Goal: Task Accomplishment & Management: Use online tool/utility

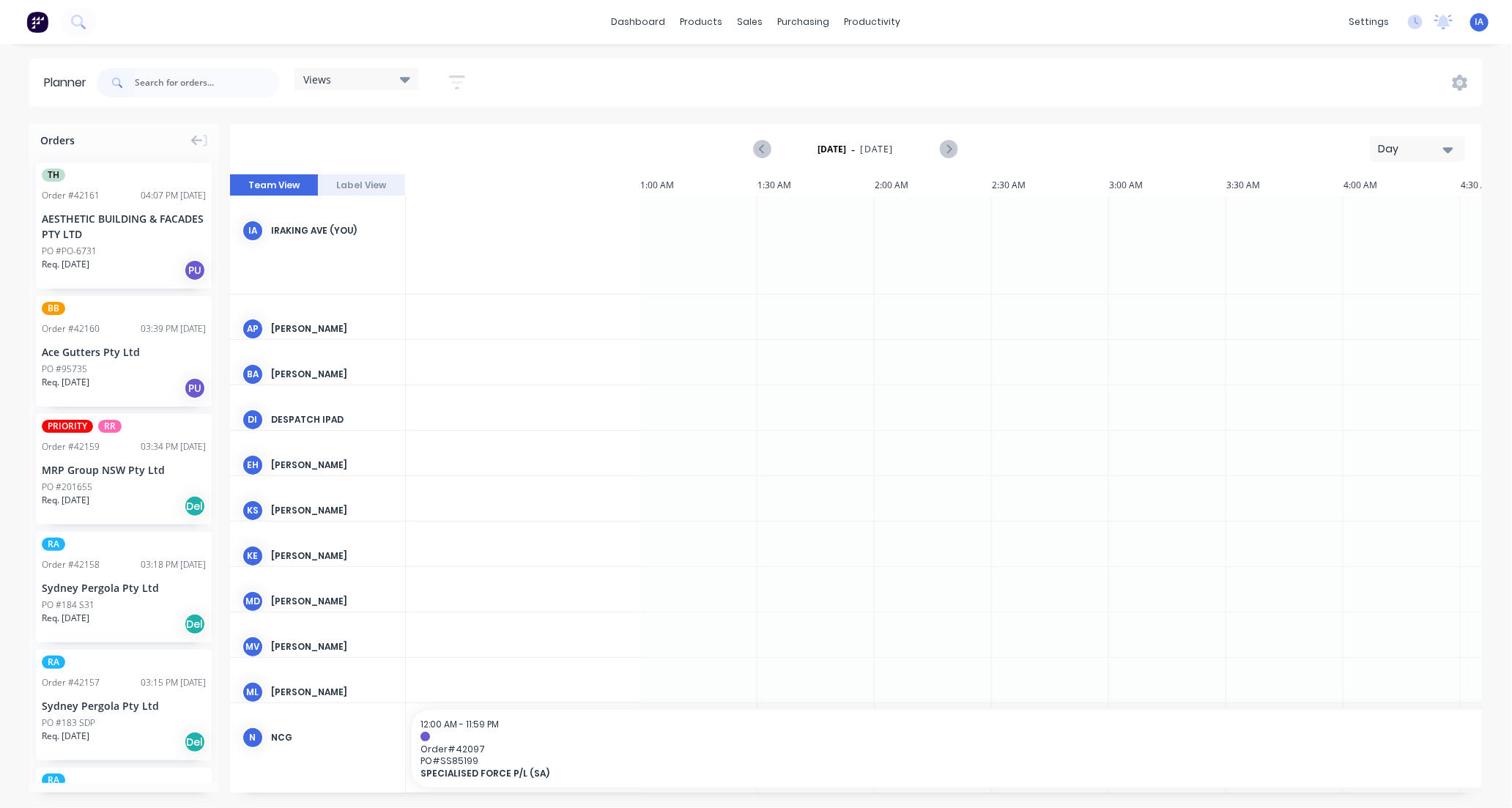
scroll to position [0, 1173]
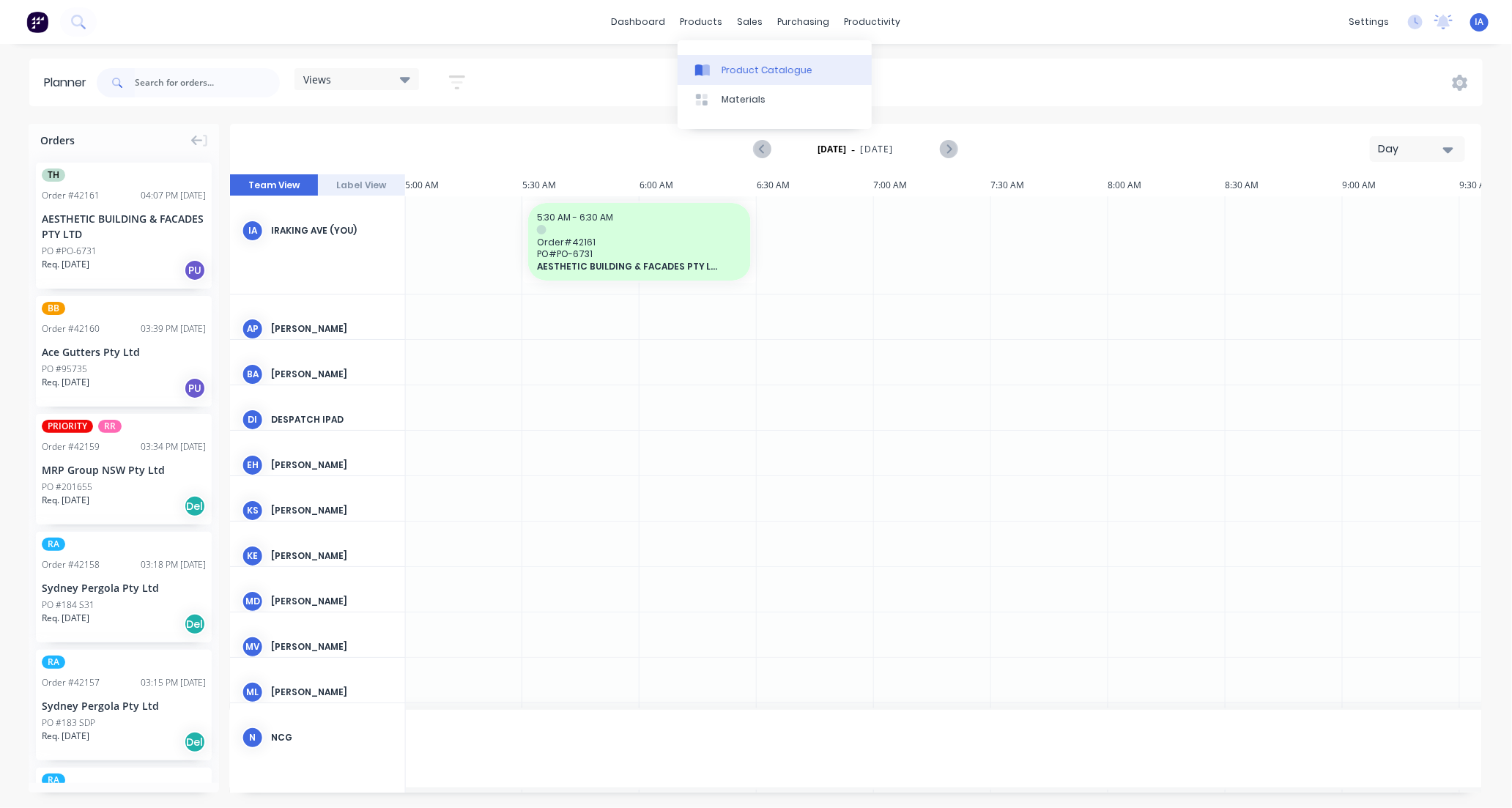
click at [743, 69] on div "Product Catalogue" at bounding box center [767, 70] width 91 height 13
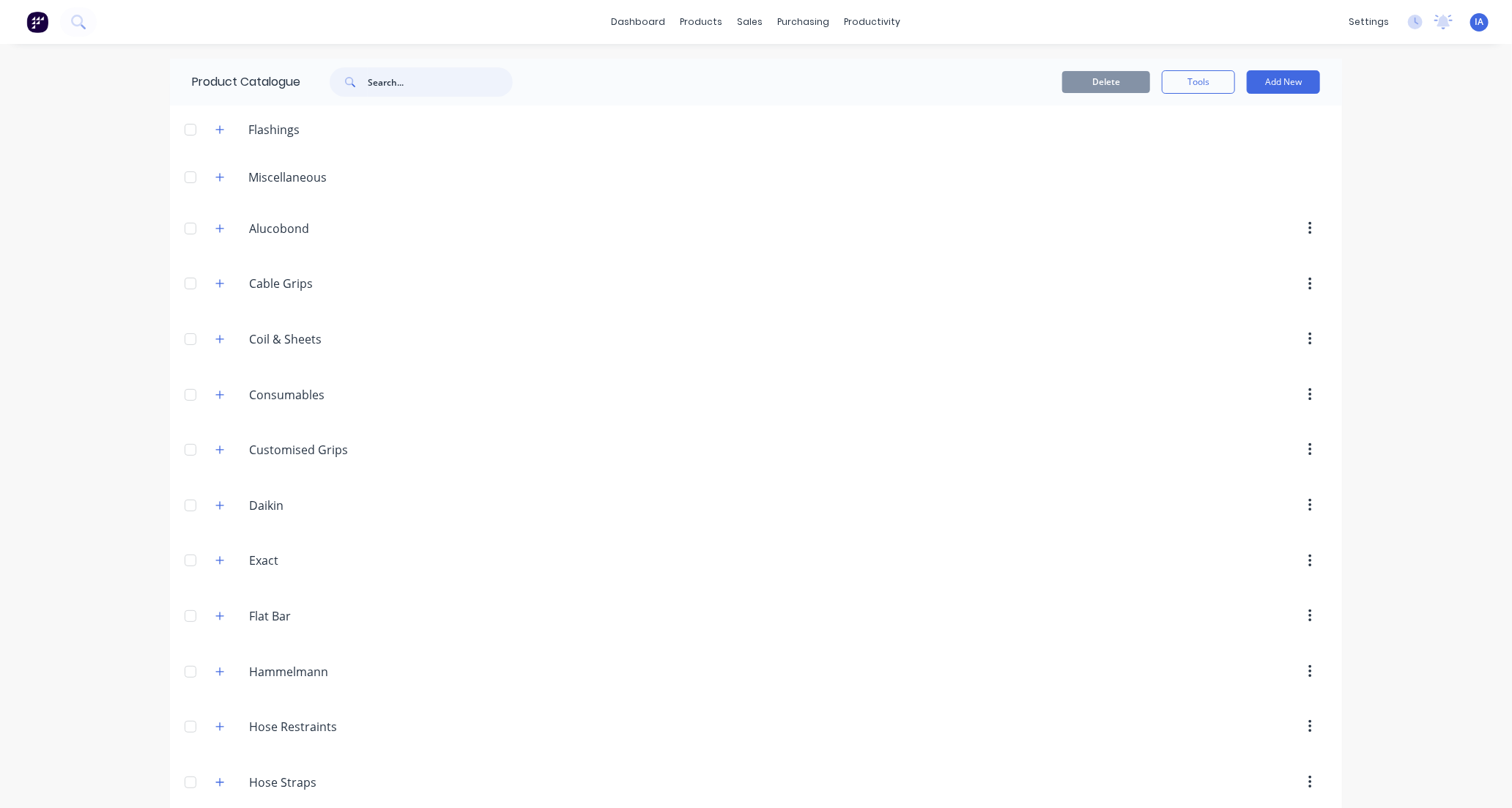
click at [386, 78] on input "text" at bounding box center [440, 82] width 145 height 29
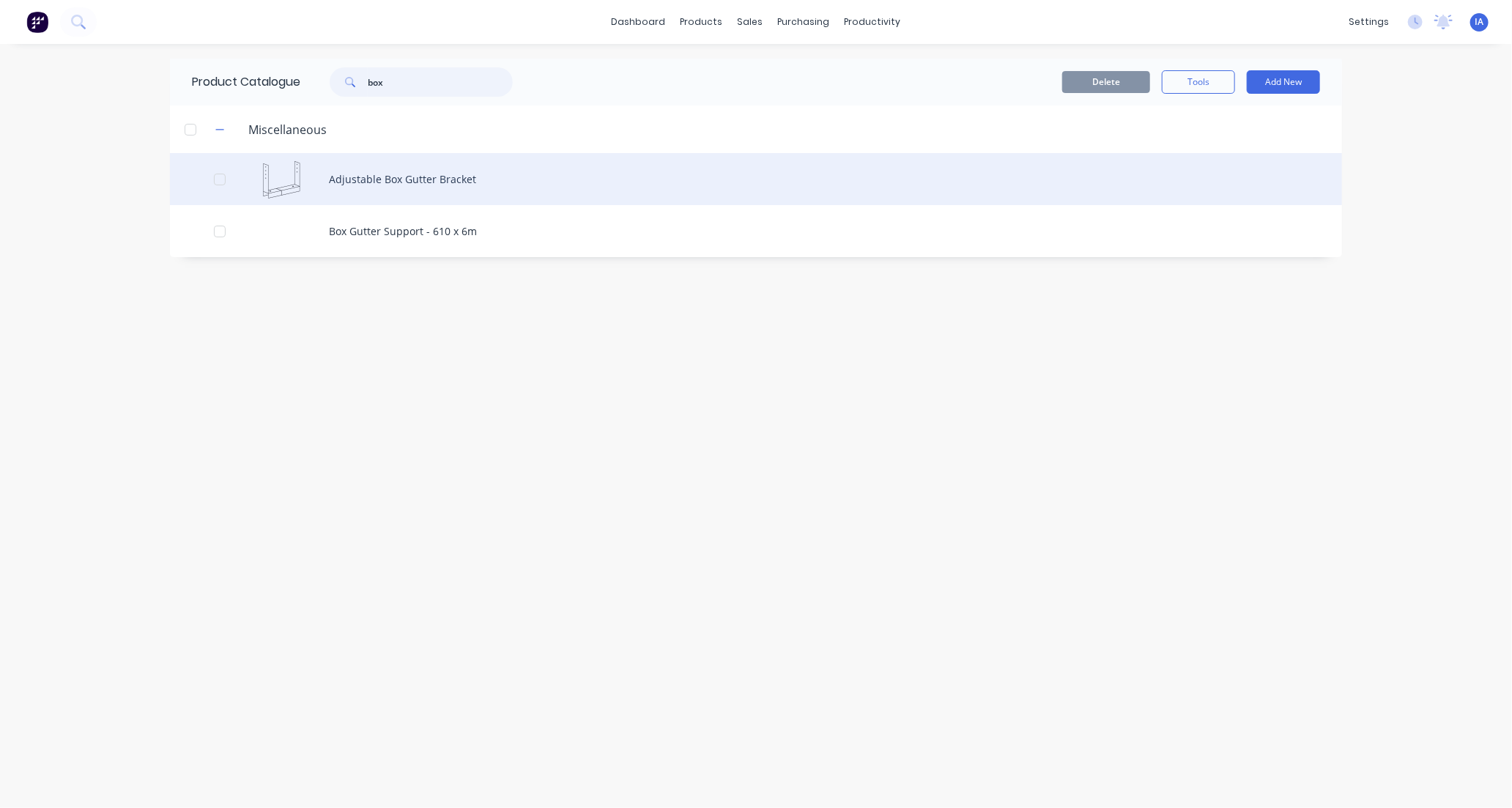
type input "box"
click at [532, 177] on div "Adjustable Box Gutter Bracket" at bounding box center [756, 179] width 1172 height 52
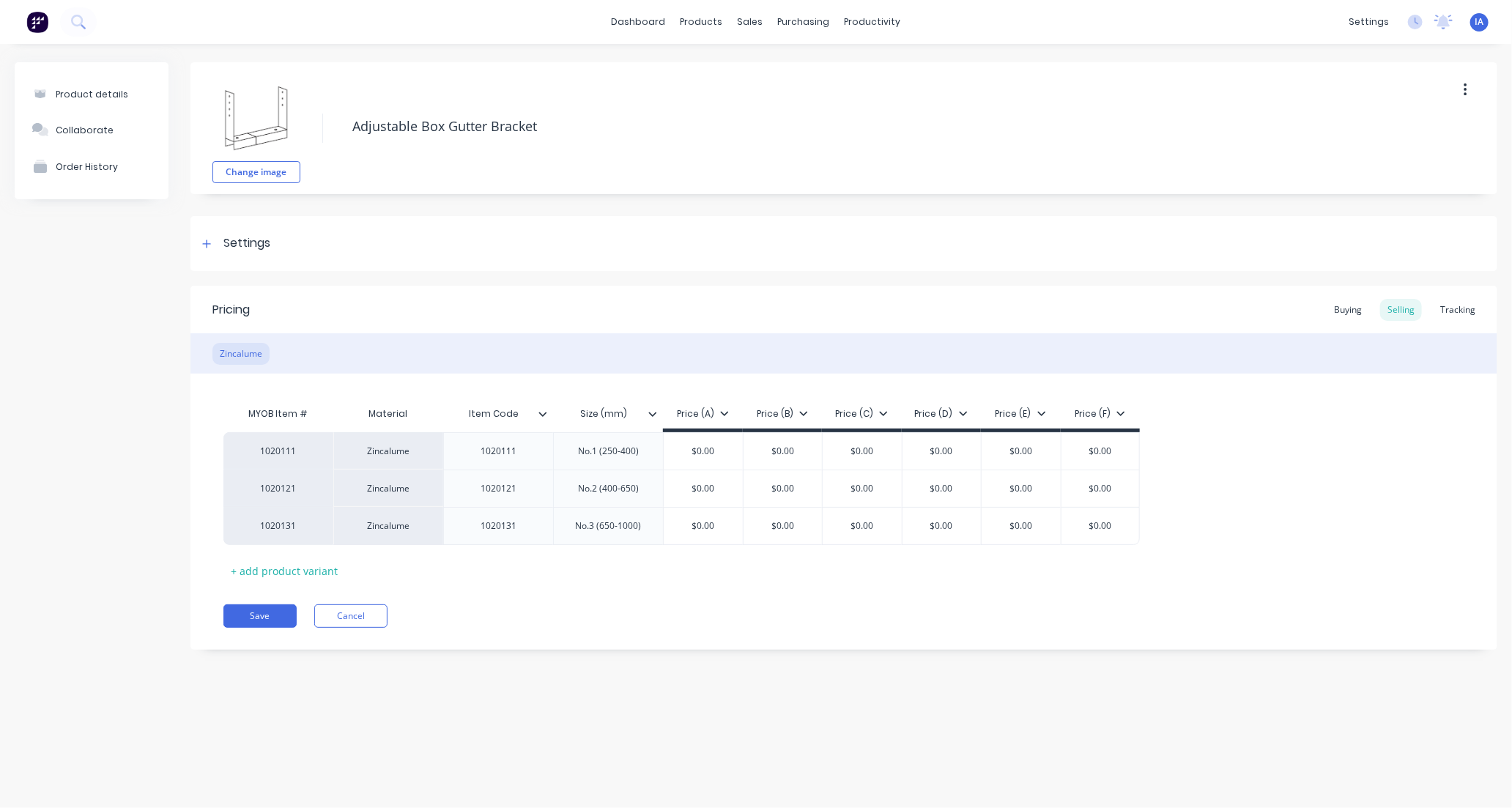
type textarea "x"
click at [1466, 309] on div "Tracking" at bounding box center [1457, 309] width 50 height 22
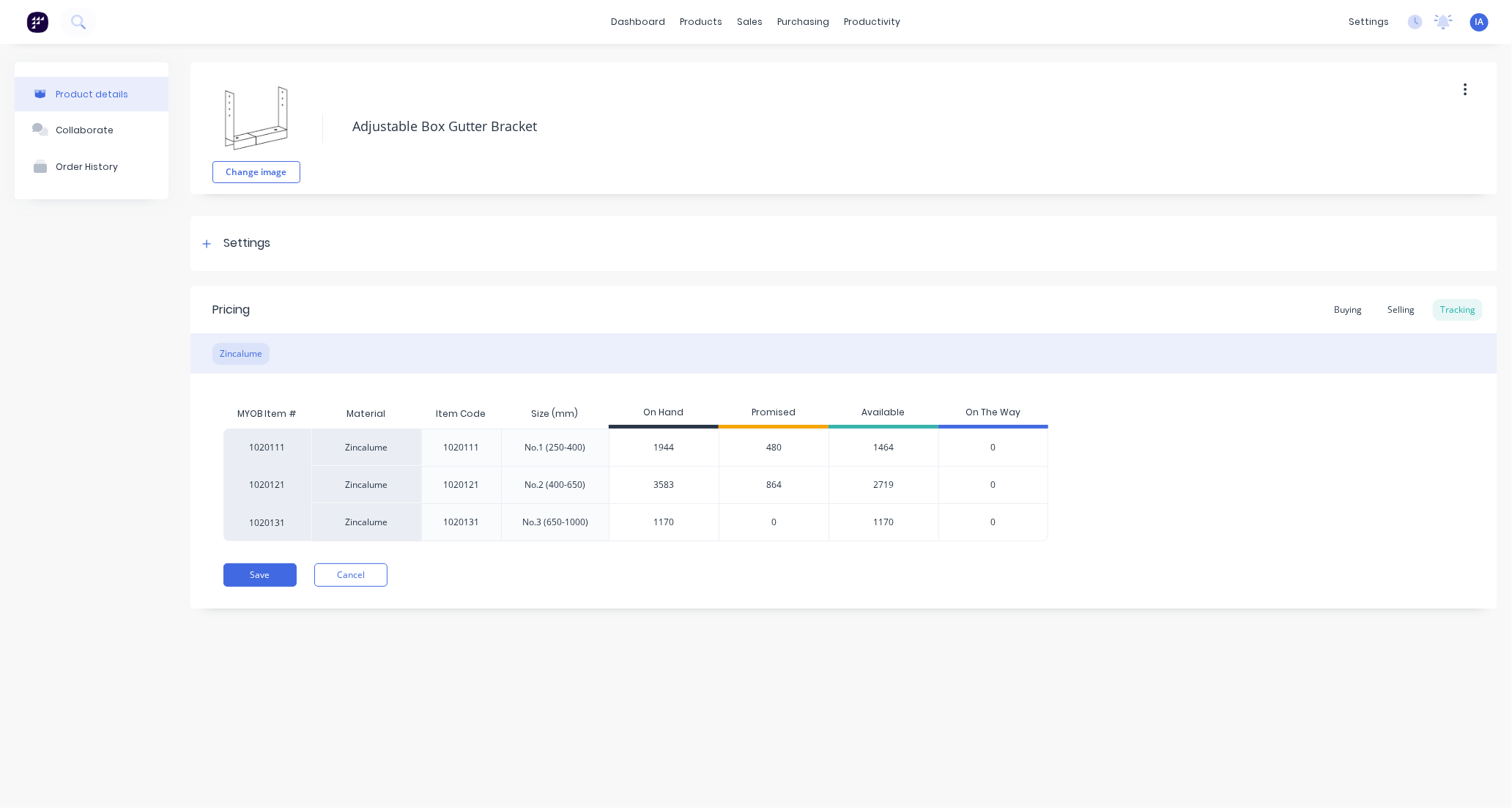
click at [647, 485] on input "3583" at bounding box center [664, 485] width 109 height 13
type input "83"
type textarea "x"
type input "4183"
type textarea "x"
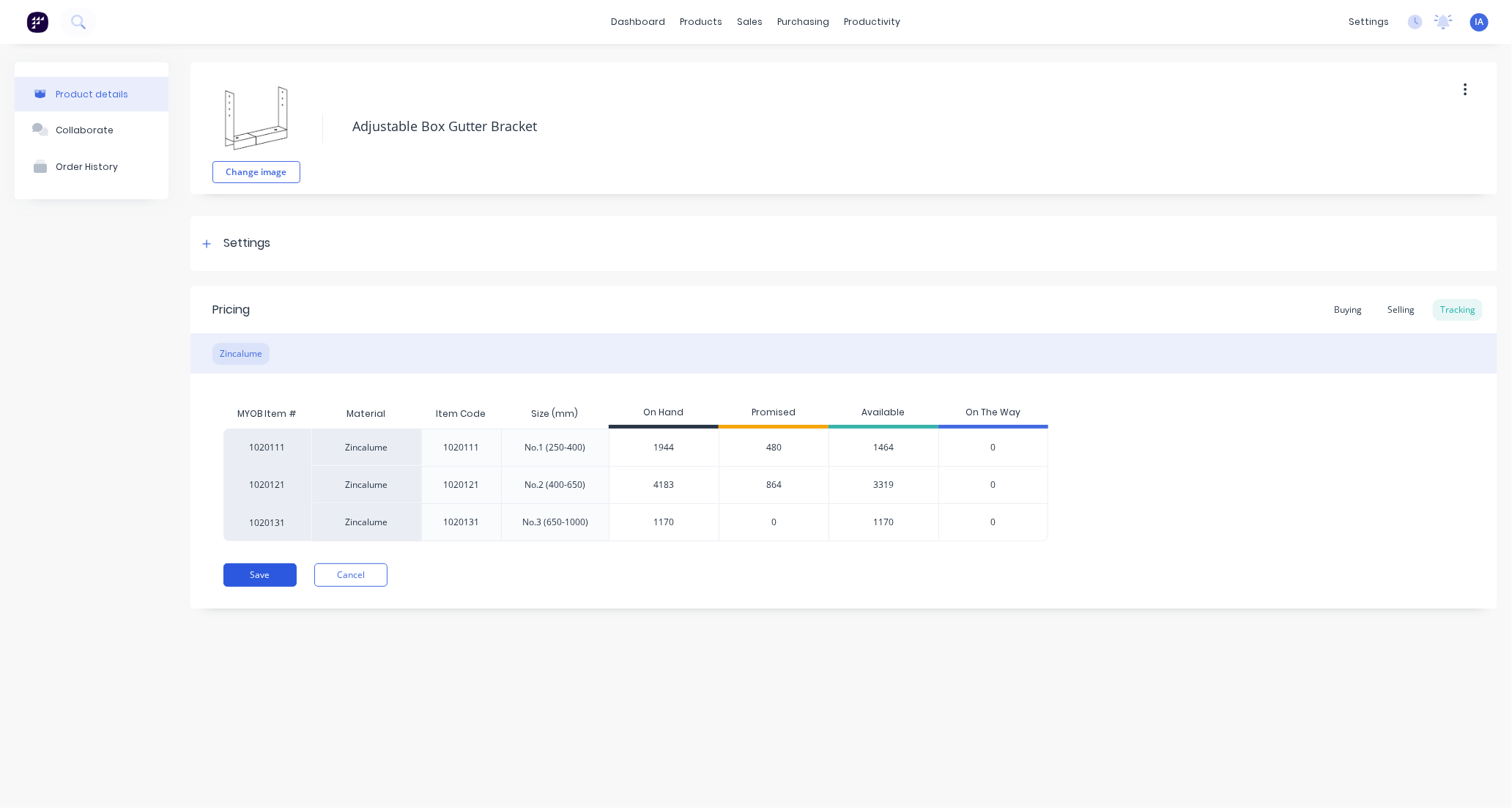
type input "4183"
click at [272, 580] on button "Save" at bounding box center [259, 575] width 73 height 23
type textarea "x"
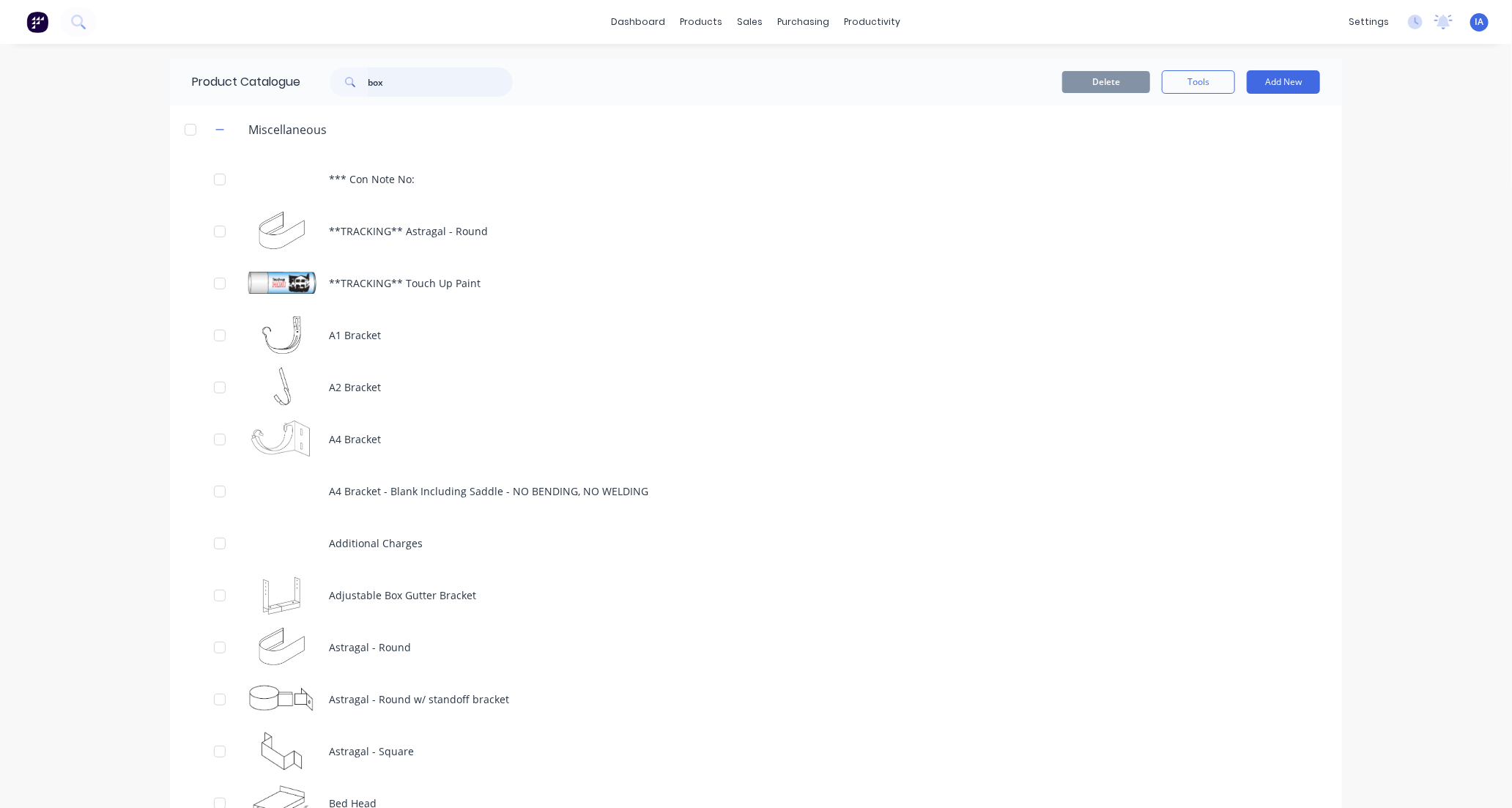
click at [400, 78] on input "box" at bounding box center [440, 82] width 145 height 29
type input "b"
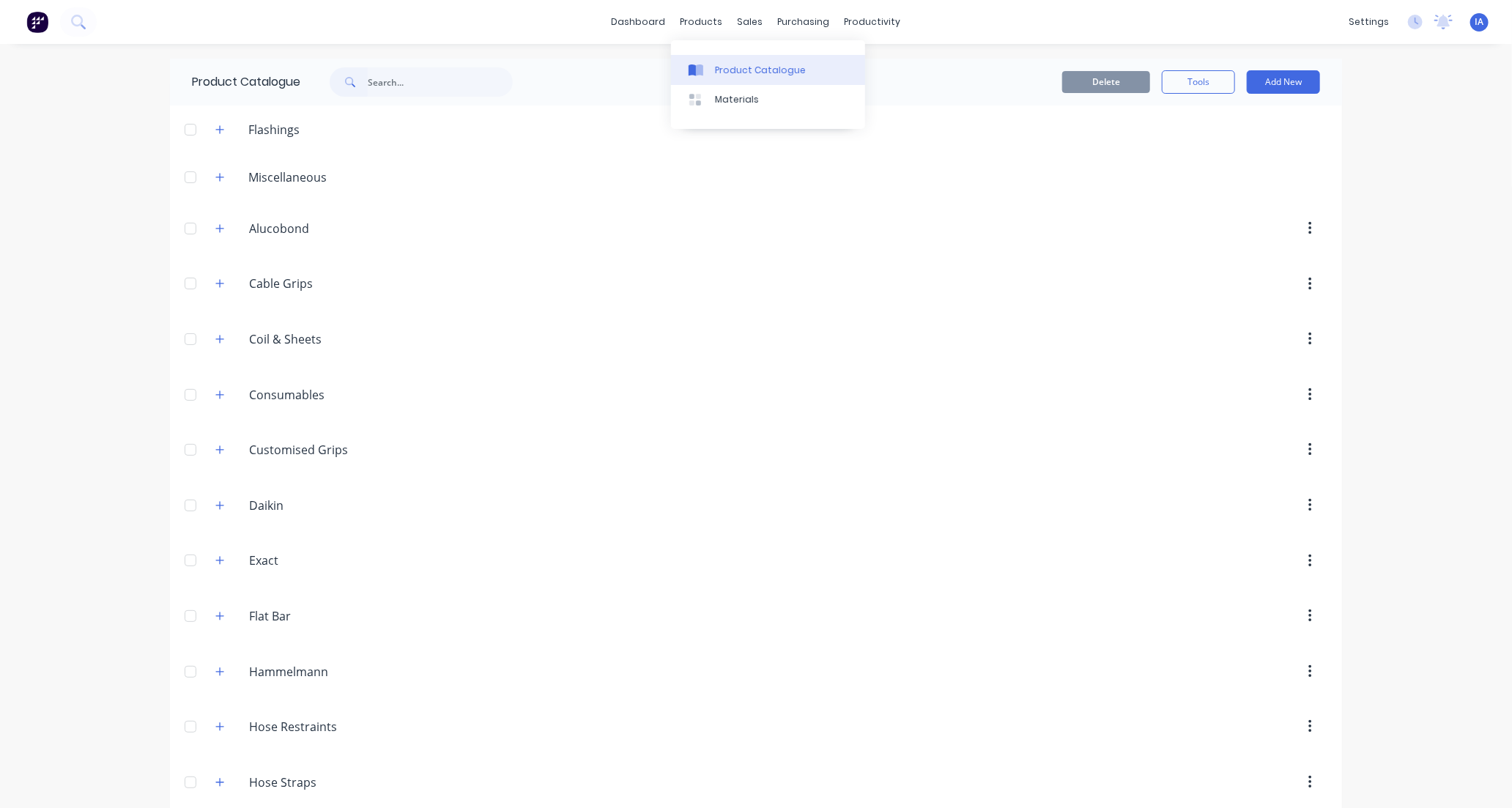
click at [725, 67] on div "Product Catalogue" at bounding box center [760, 70] width 91 height 13
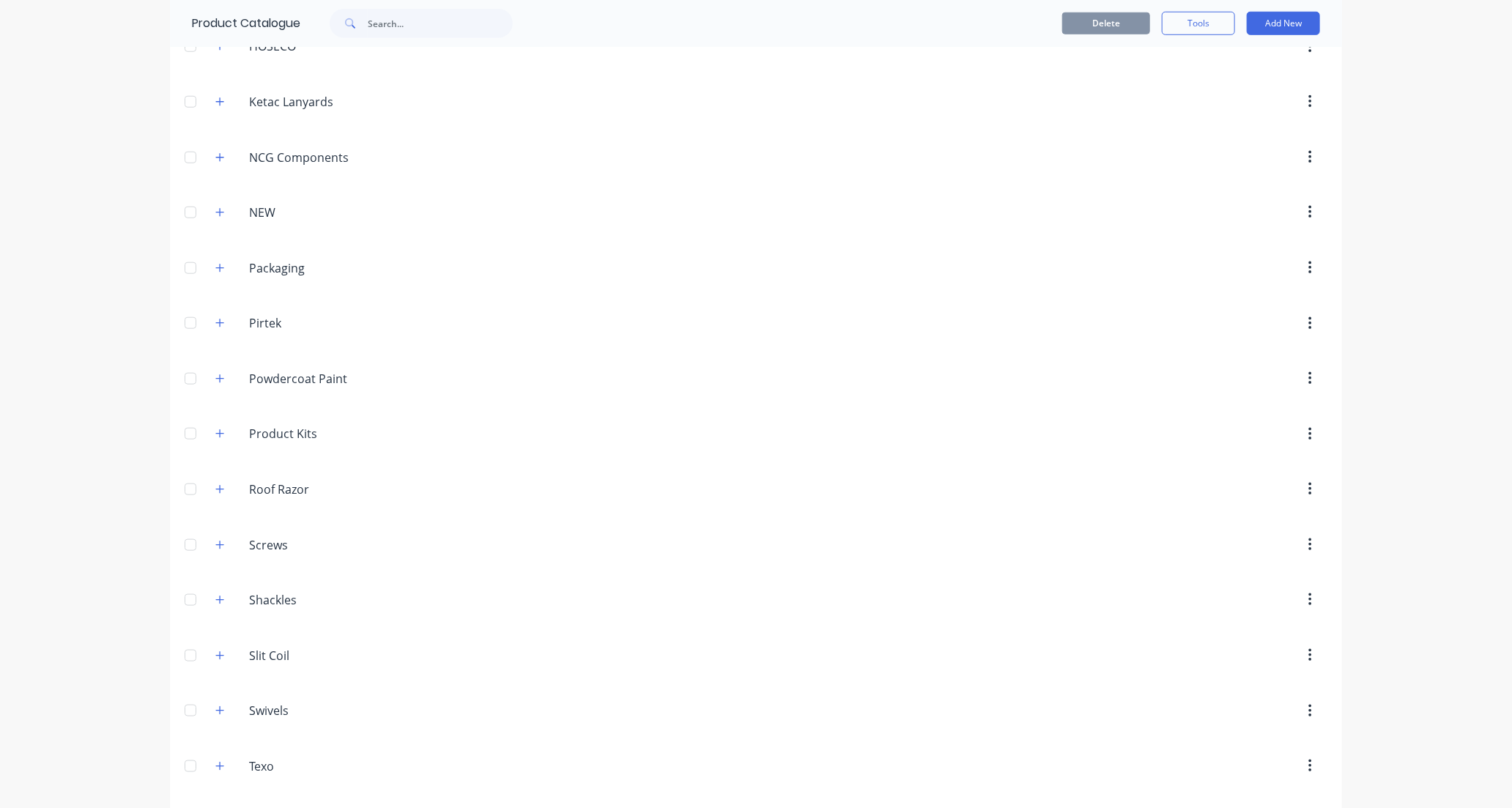
scroll to position [895, 0]
click at [216, 389] on icon "button" at bounding box center [220, 385] width 8 height 8
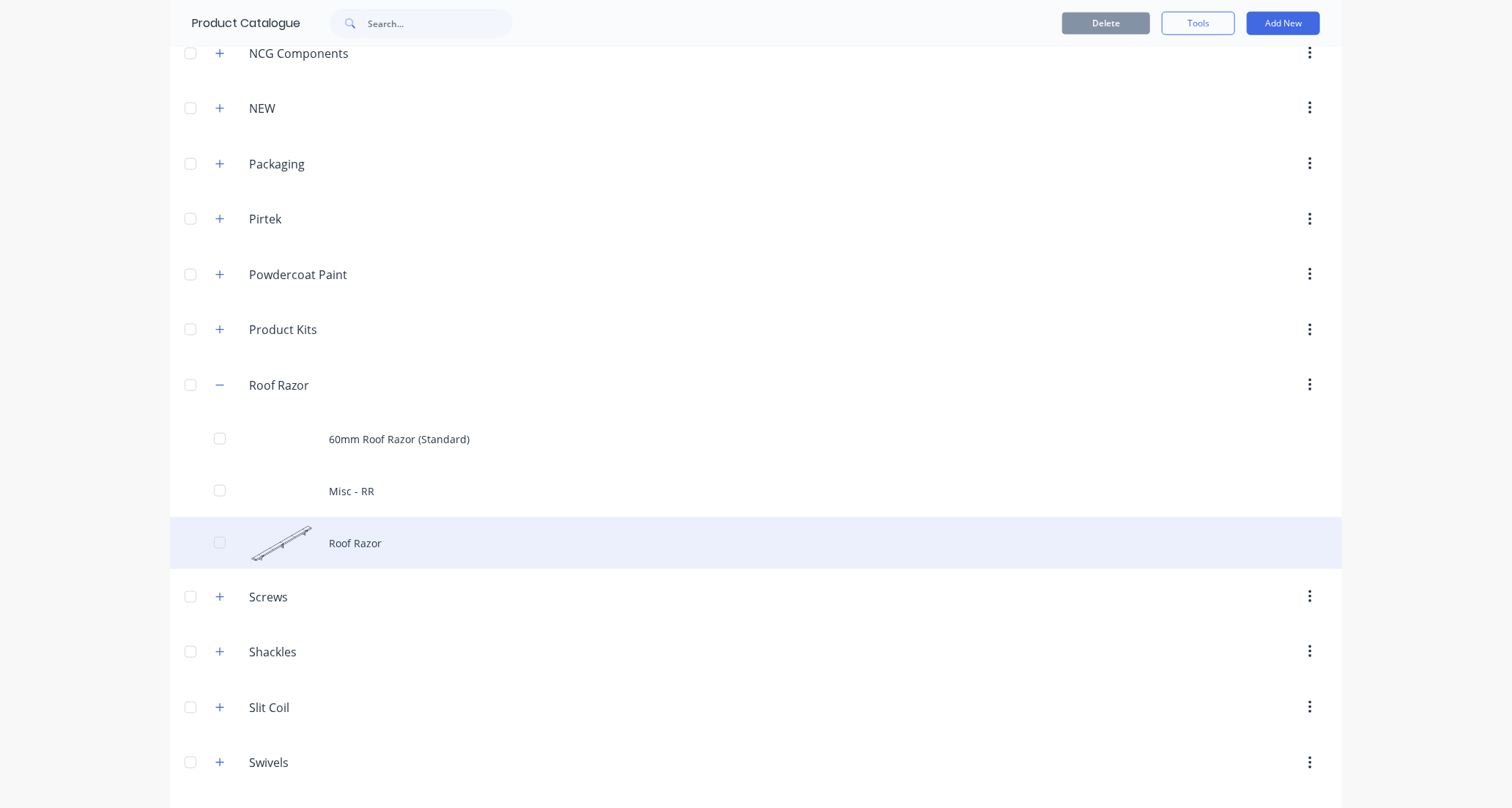
click at [513, 537] on div "Roof Razor" at bounding box center [756, 543] width 1172 height 52
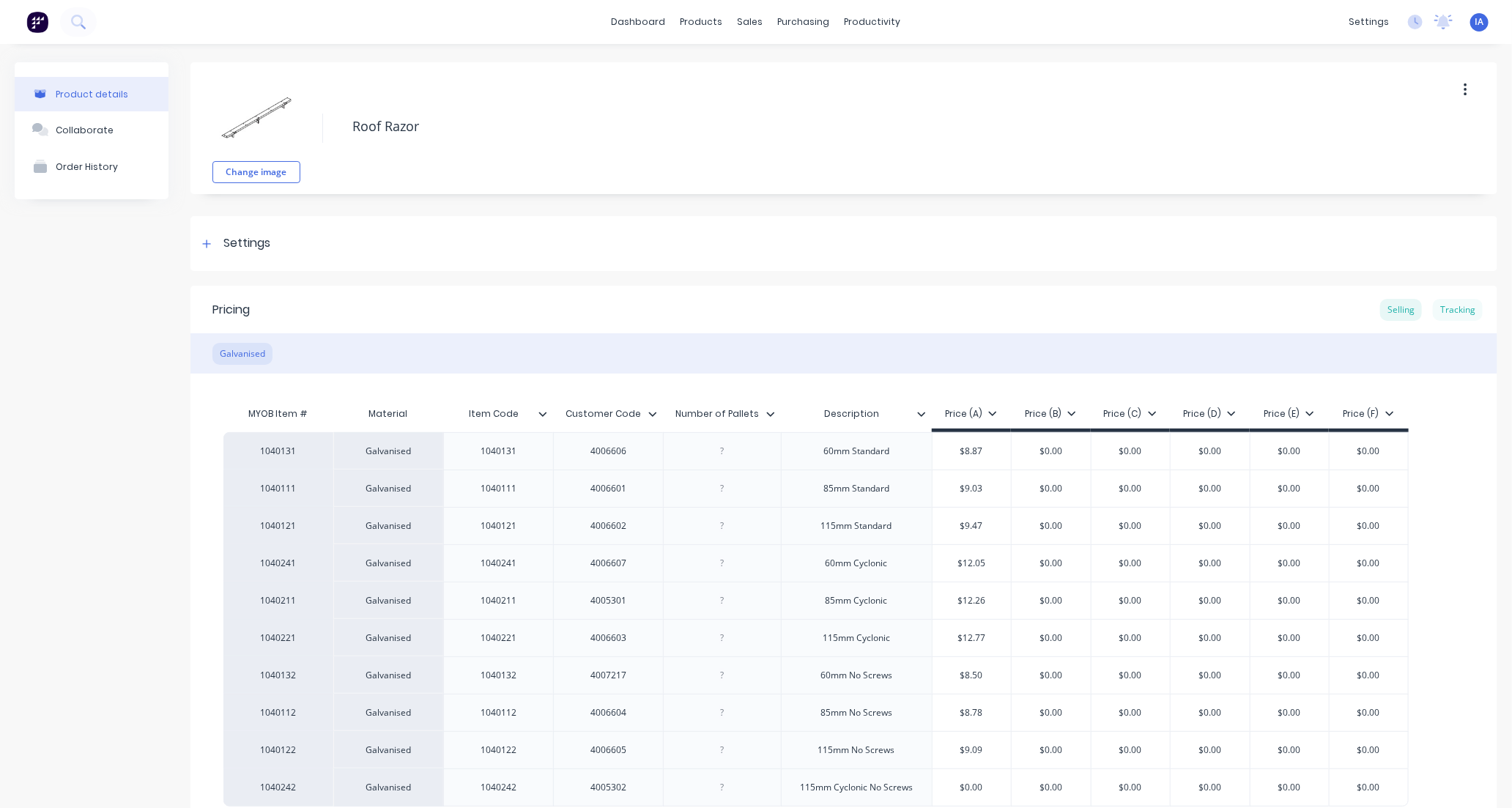
click at [1447, 306] on div "Tracking" at bounding box center [1457, 309] width 50 height 22
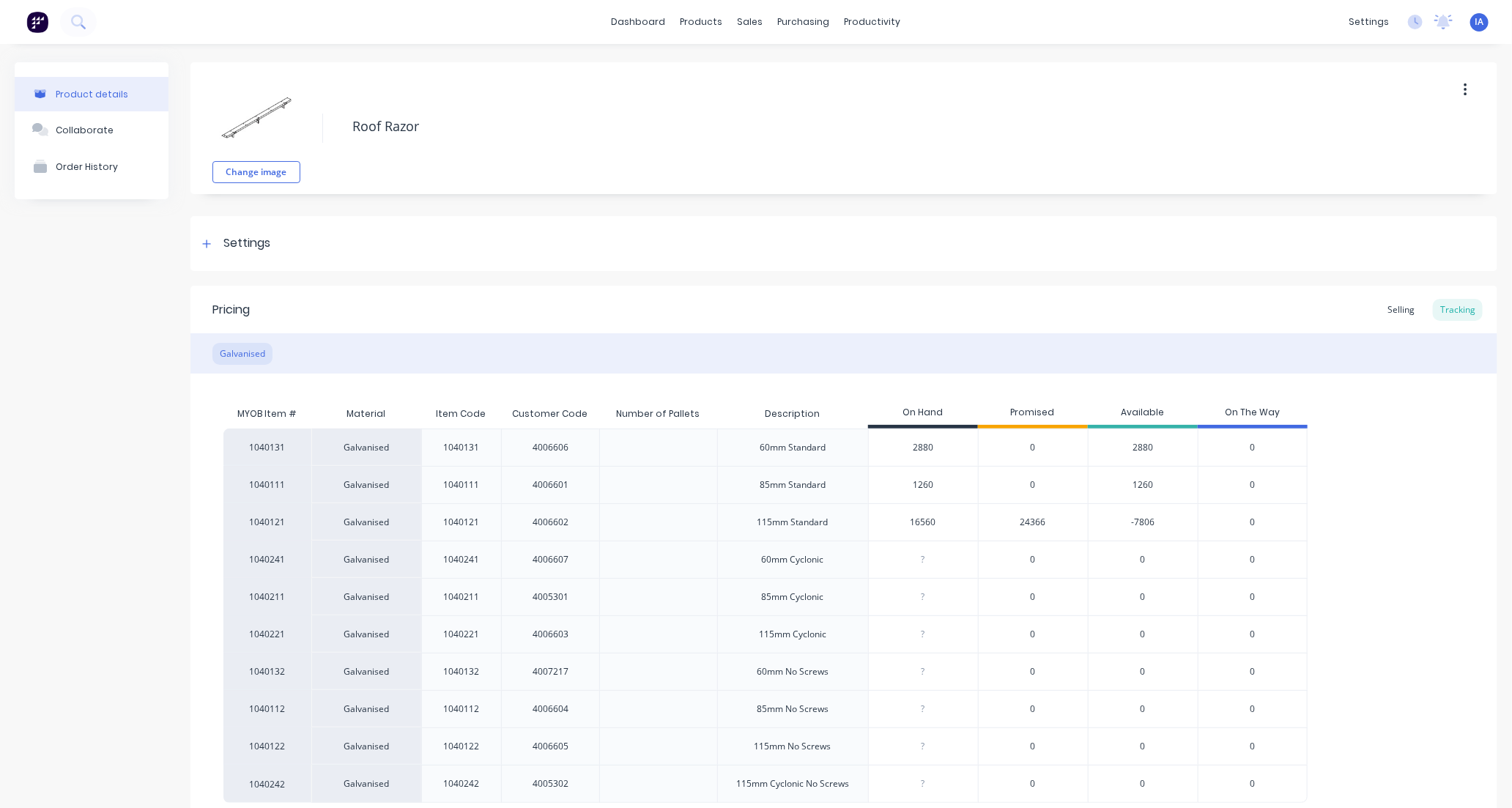
click at [923, 522] on input "16560" at bounding box center [923, 522] width 109 height 13
type input "16920"
click at [1397, 506] on div "1040131 Galvanised 1040131 4006606 60mm Standard 2880 0 2880 0 1040111 Galvanis…" at bounding box center [843, 616] width 1241 height 374
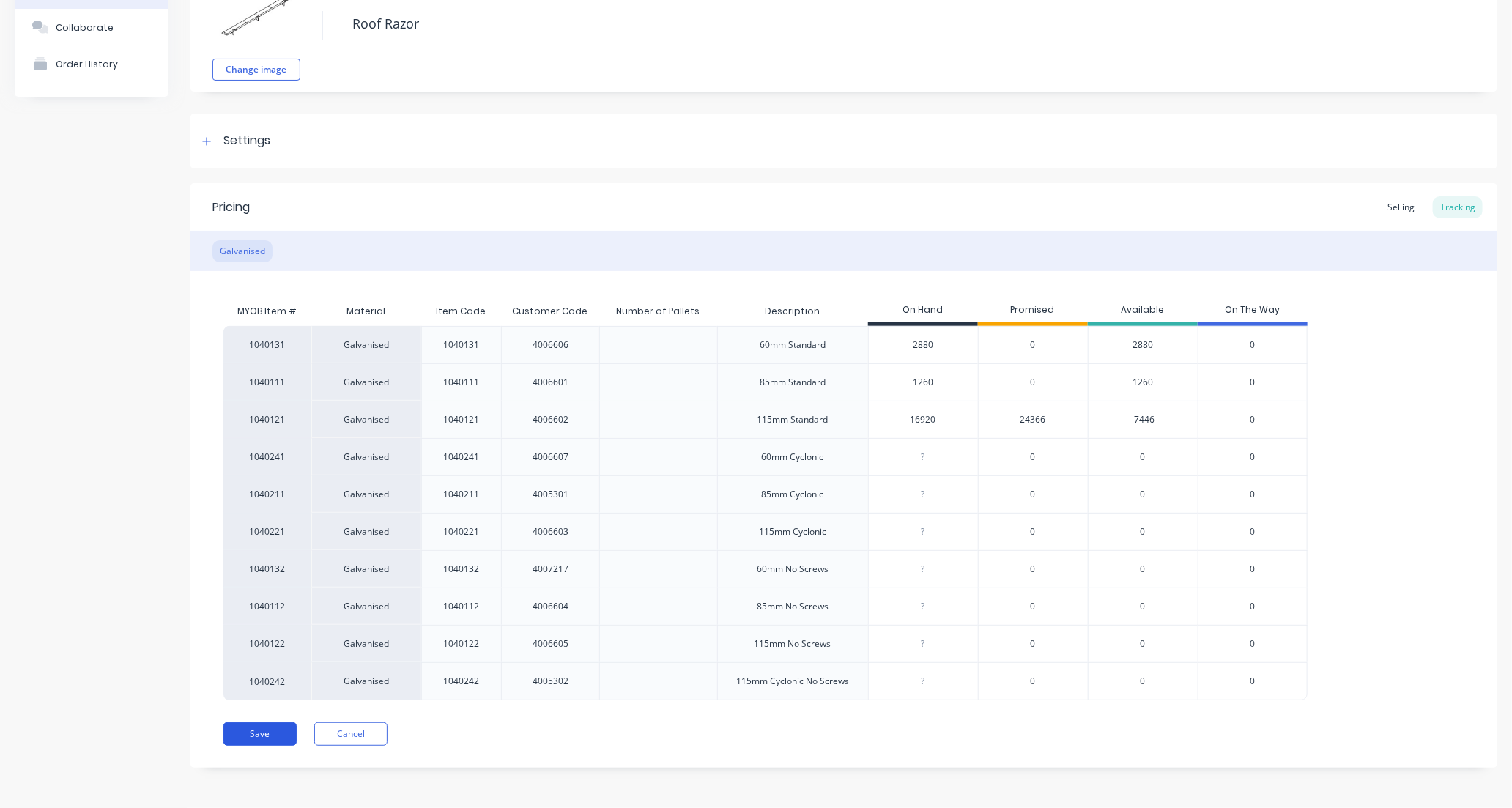
click at [252, 733] on button "Save" at bounding box center [259, 734] width 73 height 23
